Goal: Browse casually

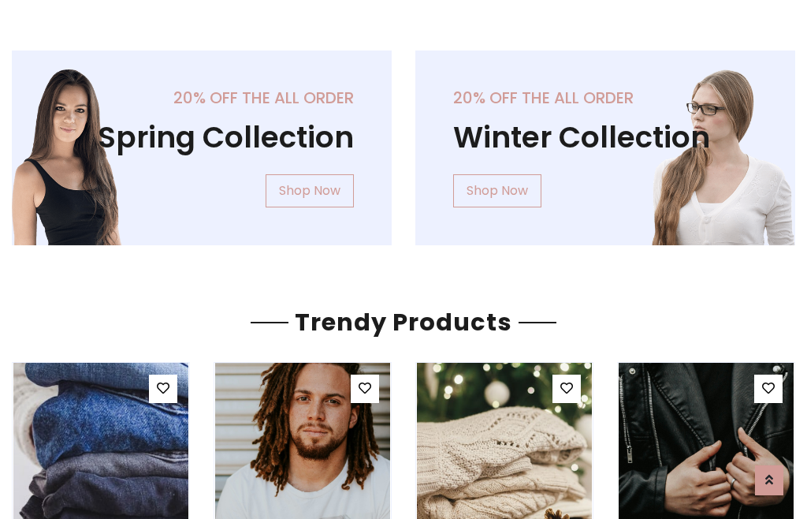
scroll to position [80, 0]
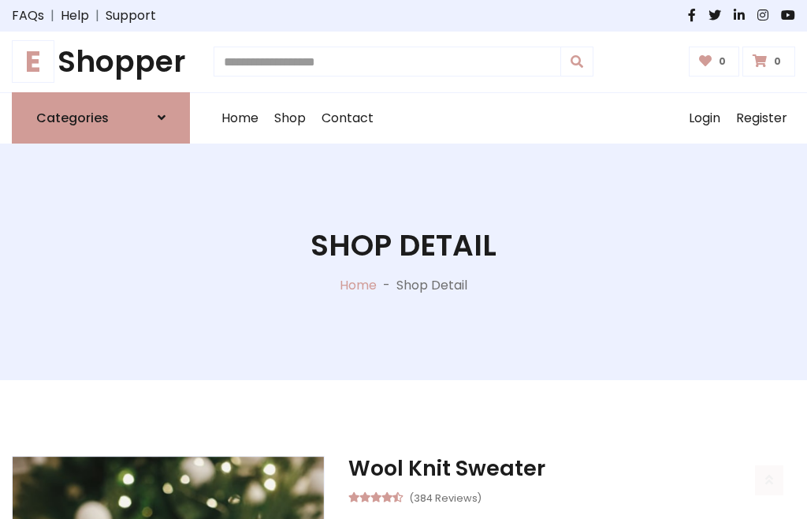
click at [101, 61] on h1 "E Shopper" at bounding box center [101, 61] width 178 height 35
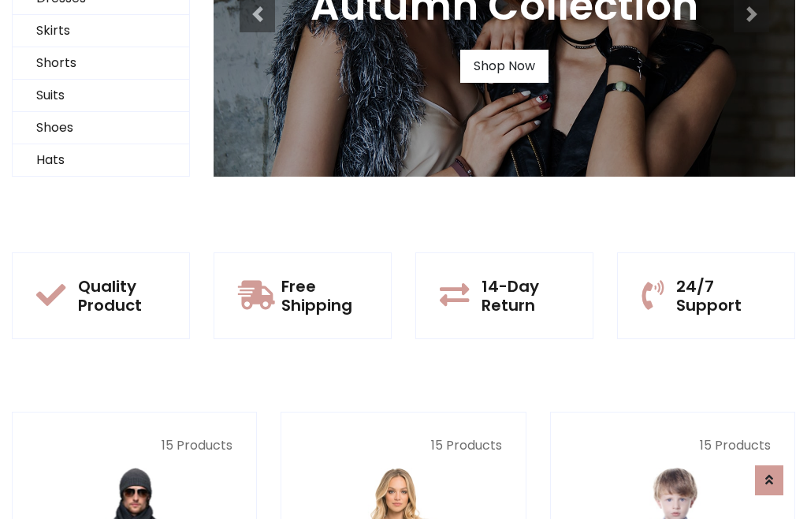
scroll to position [152, 0]
